Goal: Information Seeking & Learning: Find specific fact

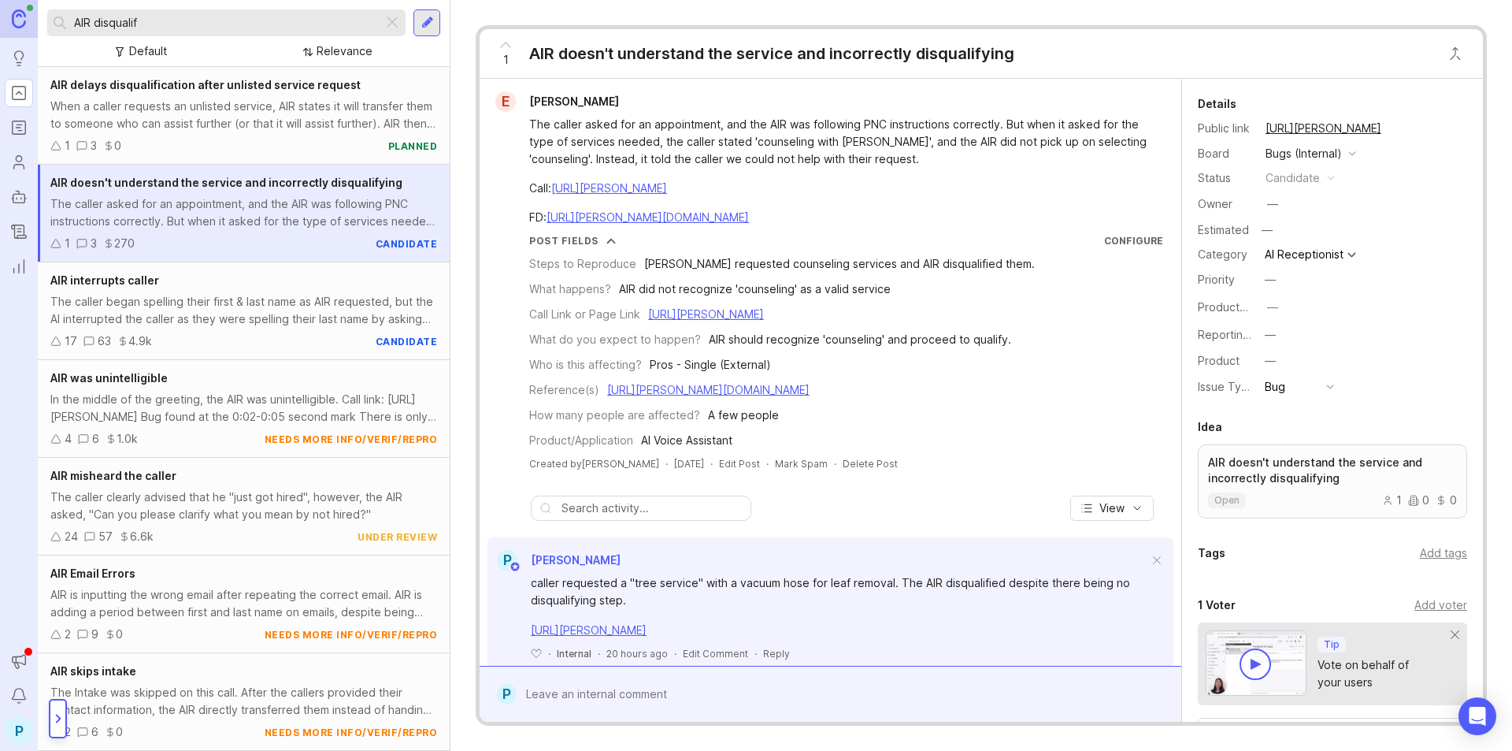
scroll to position [230, 0]
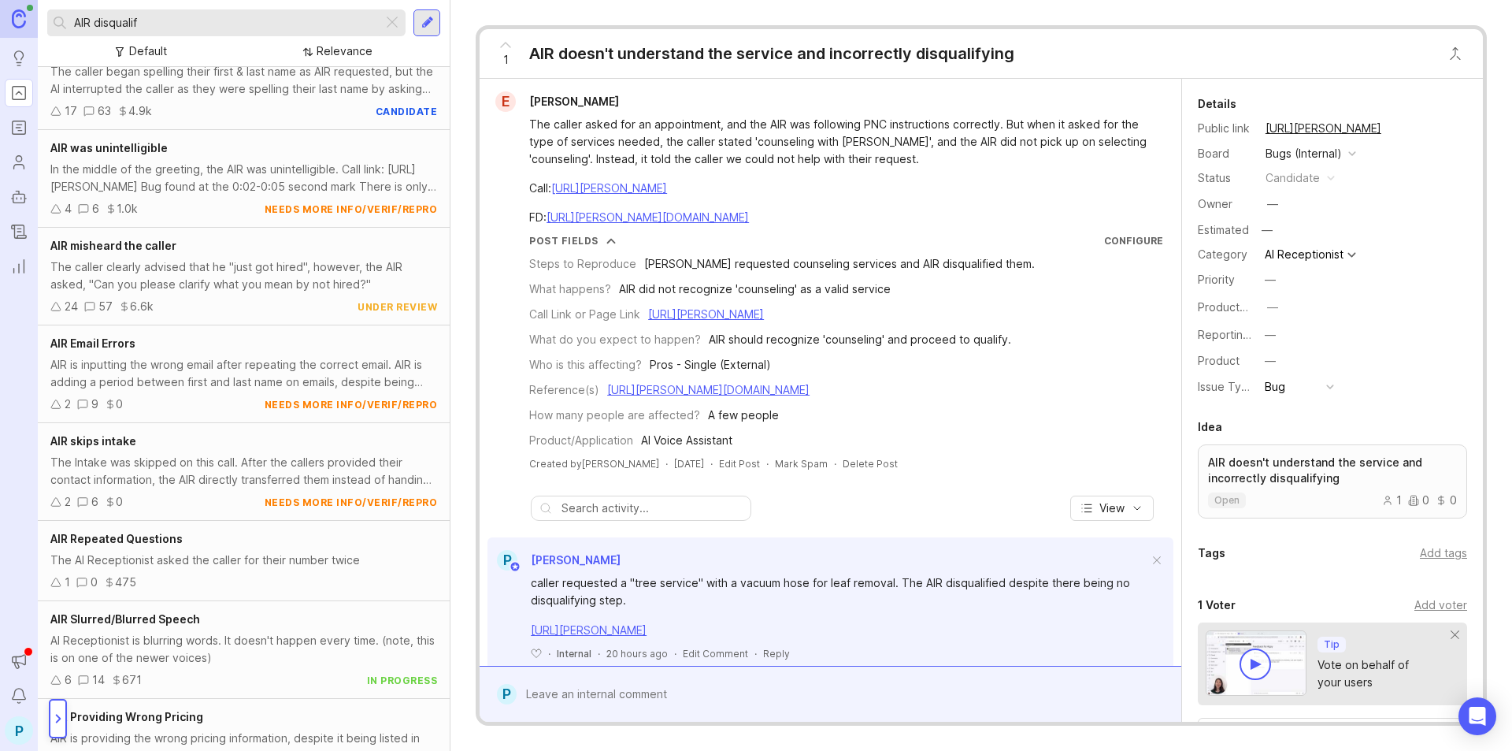
drag, startPoint x: 247, startPoint y: 19, endPoint x: 81, endPoint y: 18, distance: 166.2
click at [81, 18] on input "AIR disqualif" at bounding box center [225, 22] width 302 height 17
click at [176, 27] on input "AIR disqualif" at bounding box center [225, 22] width 302 height 17
click at [55, 717] on div at bounding box center [58, 717] width 9 height 9
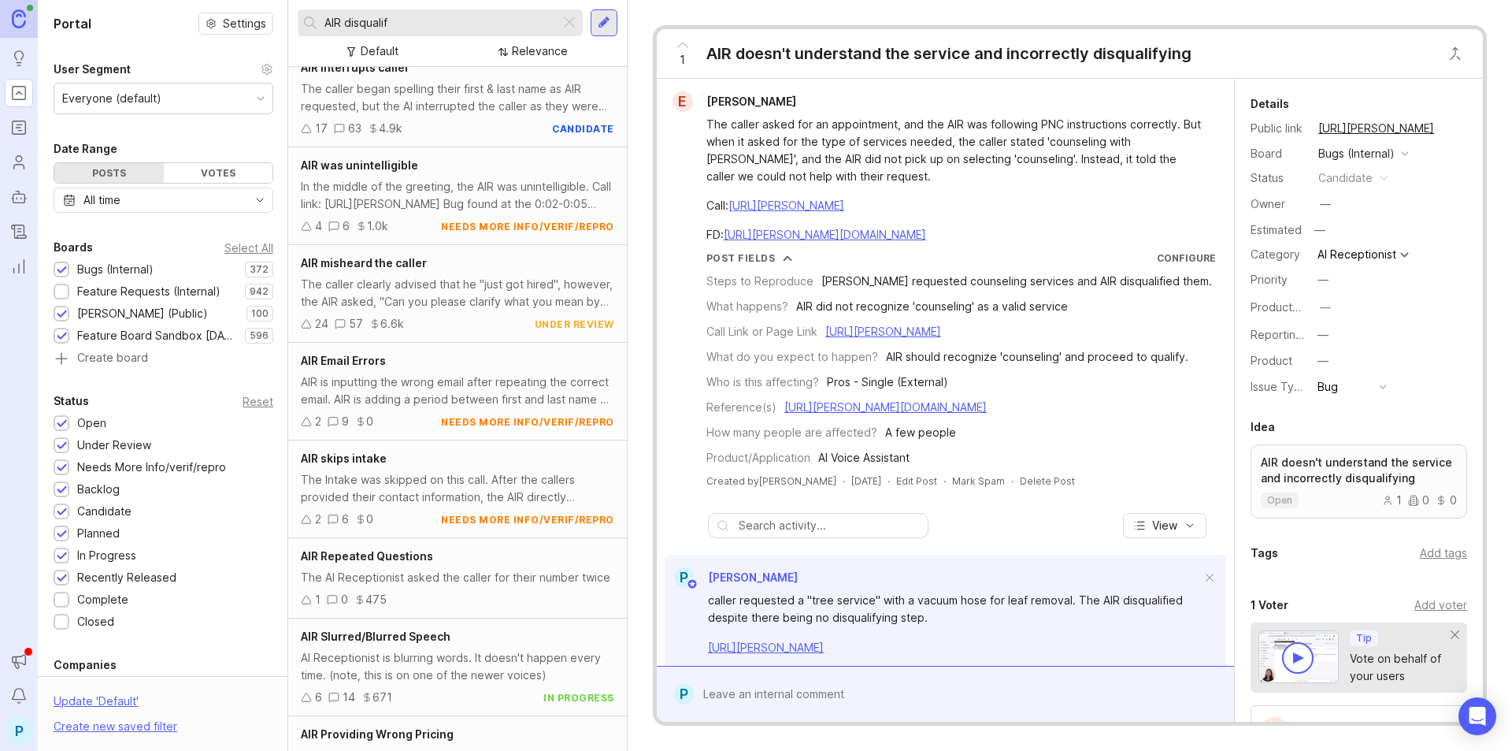
scroll to position [247, 0]
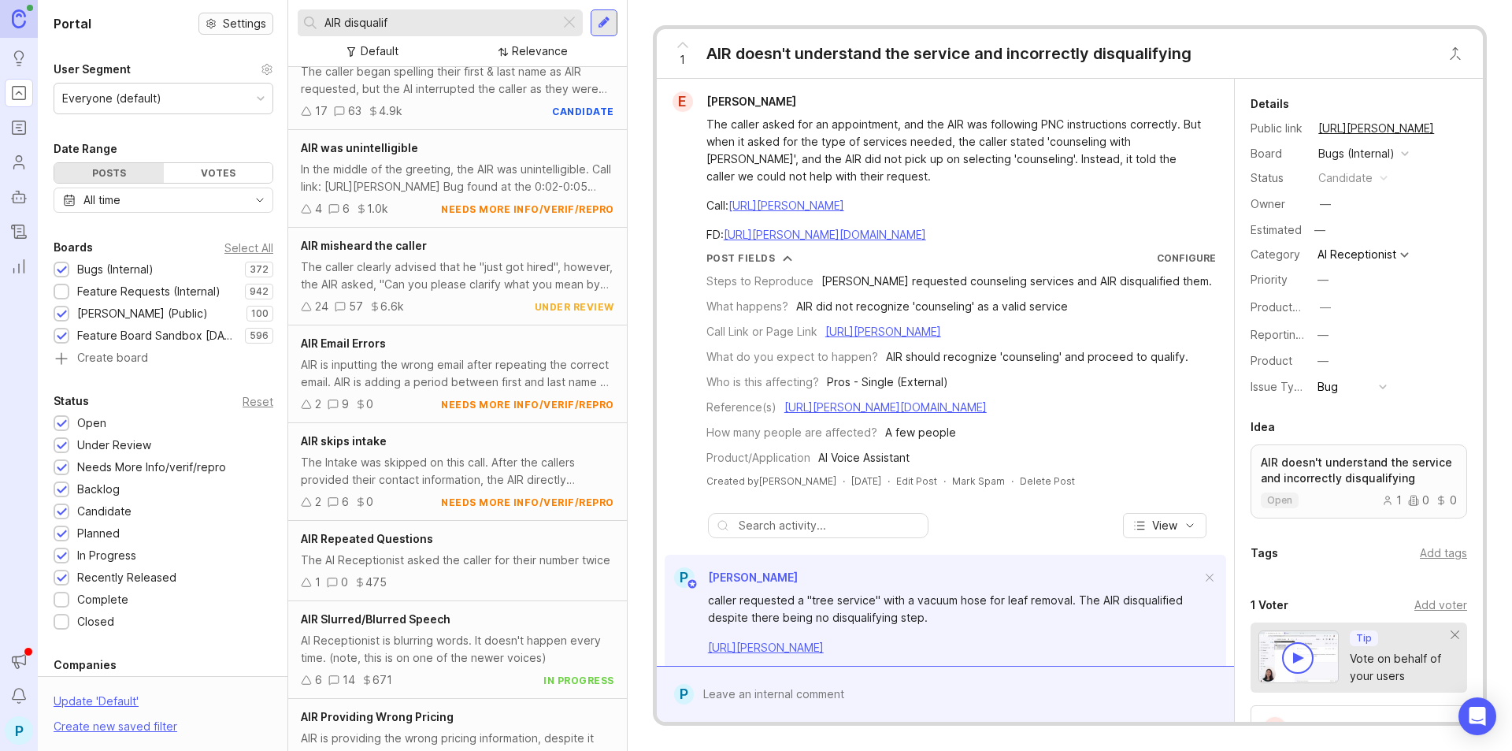
drag, startPoint x: 422, startPoint y: 23, endPoint x: 251, endPoint y: 22, distance: 170.9
click at [251, 22] on div "Portal Settings User Segment Everyone (default) Date Range Posts Votes All time…" at bounding box center [775, 375] width 1474 height 751
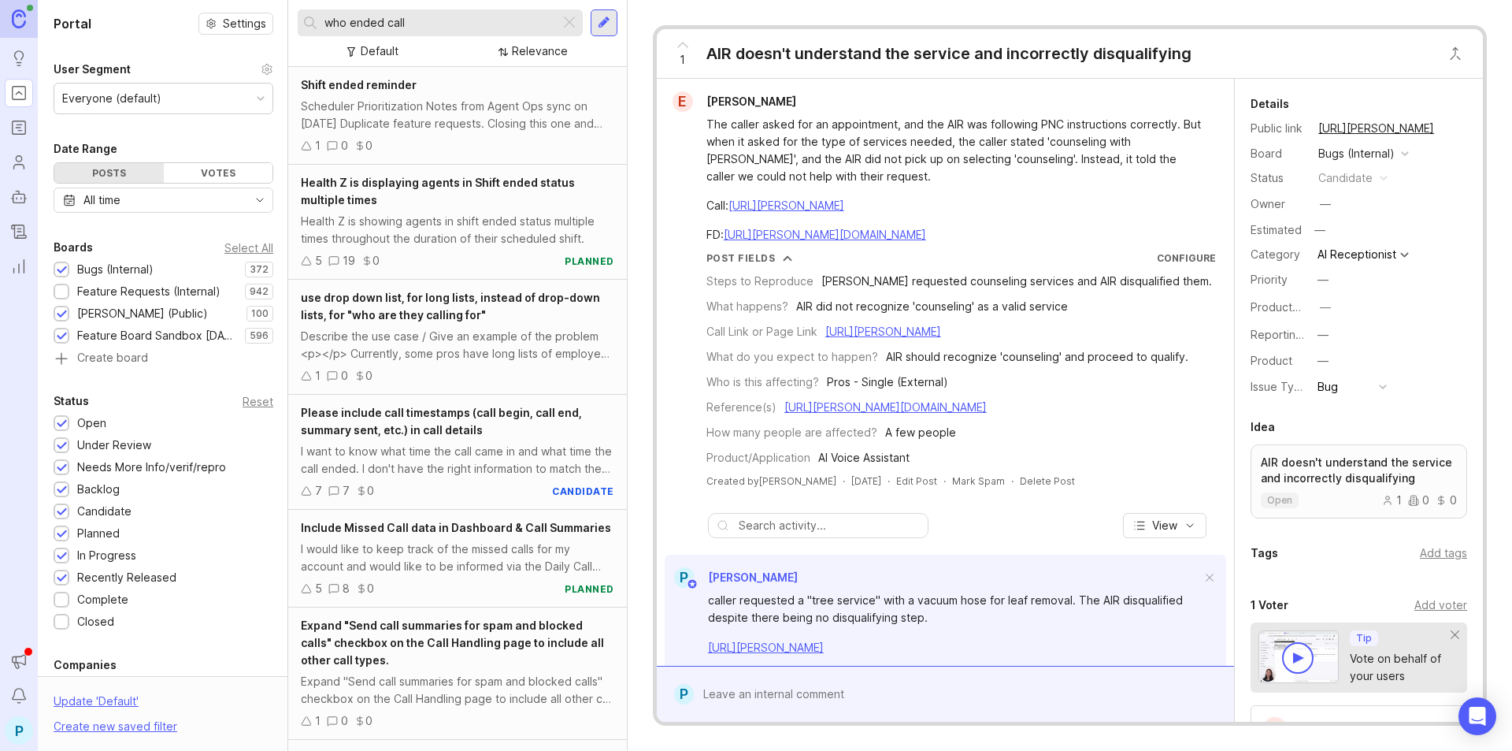
type input "who ended call"
click at [113, 290] on div "Feature Requests (Internal)" at bounding box center [148, 291] width 143 height 17
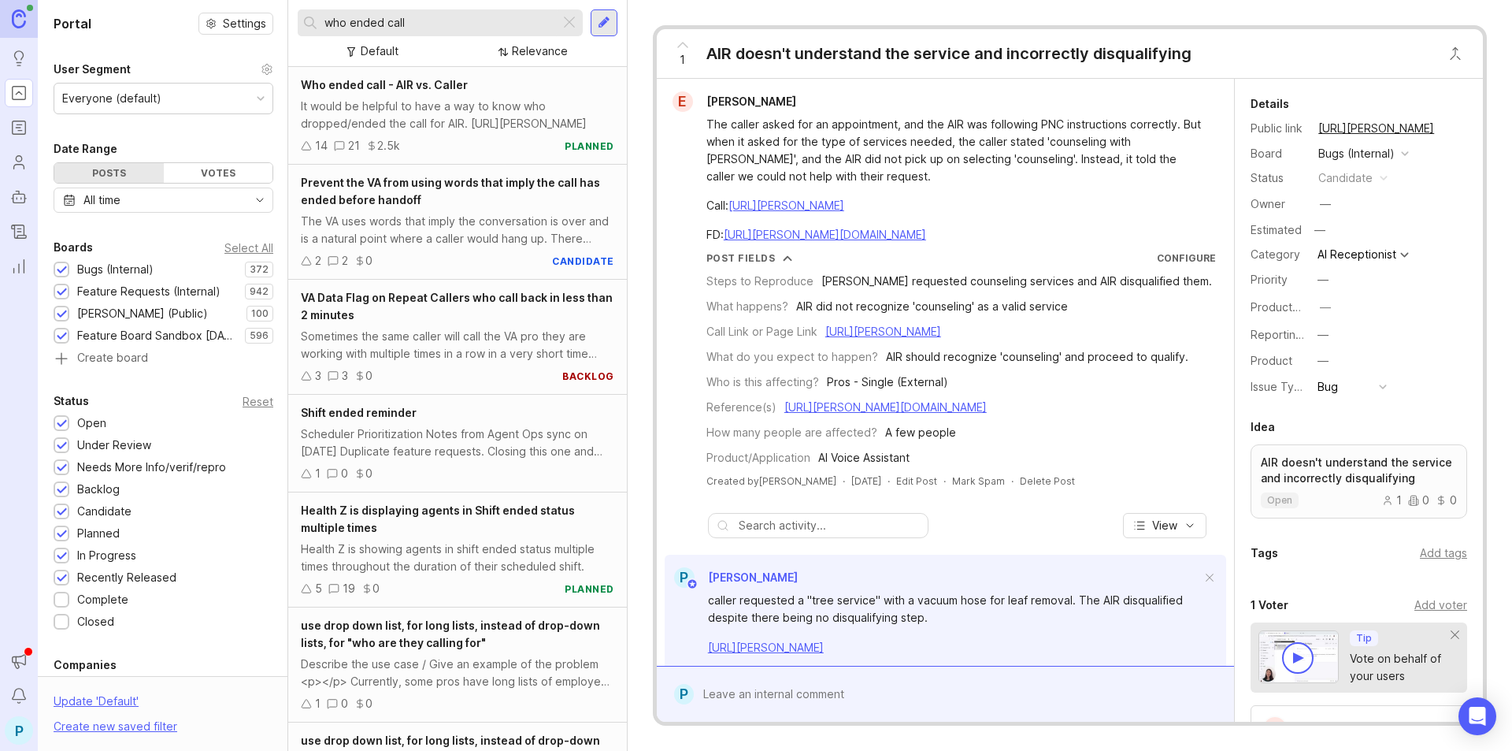
click at [447, 115] on div "It would be helpful to have a way to know who dropped/ended the call for AIR. […" at bounding box center [457, 115] width 313 height 35
